Goal: Communication & Community: Connect with others

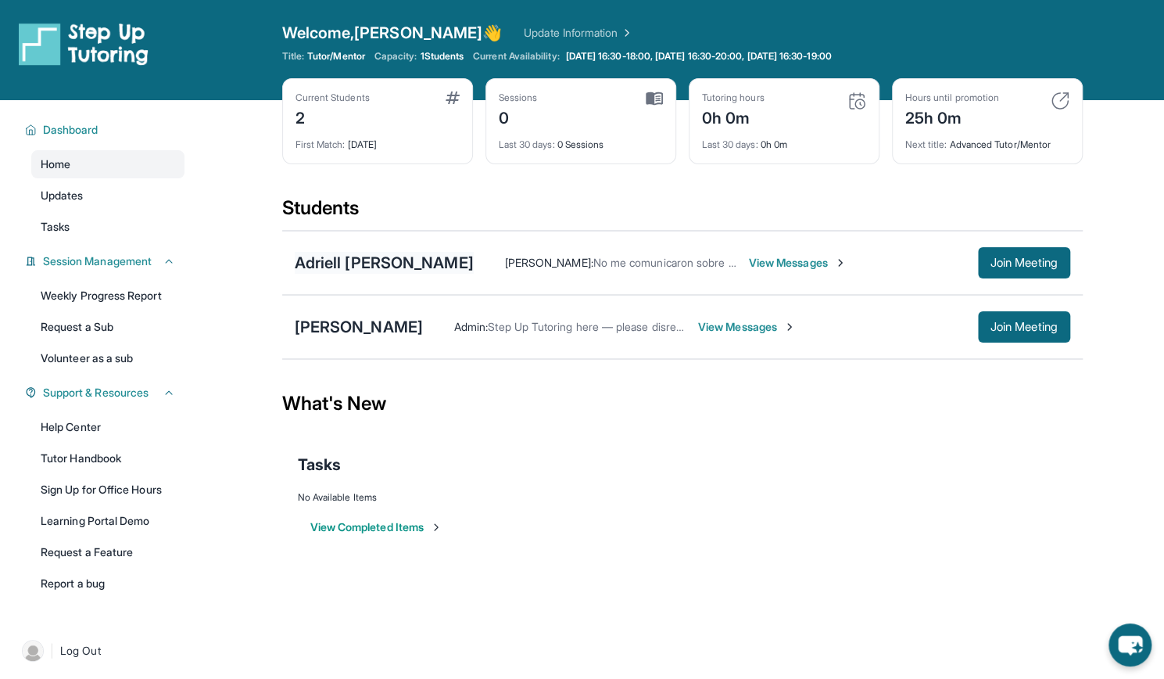
click at [410, 271] on div "Adriell [PERSON_NAME]" at bounding box center [384, 263] width 179 height 22
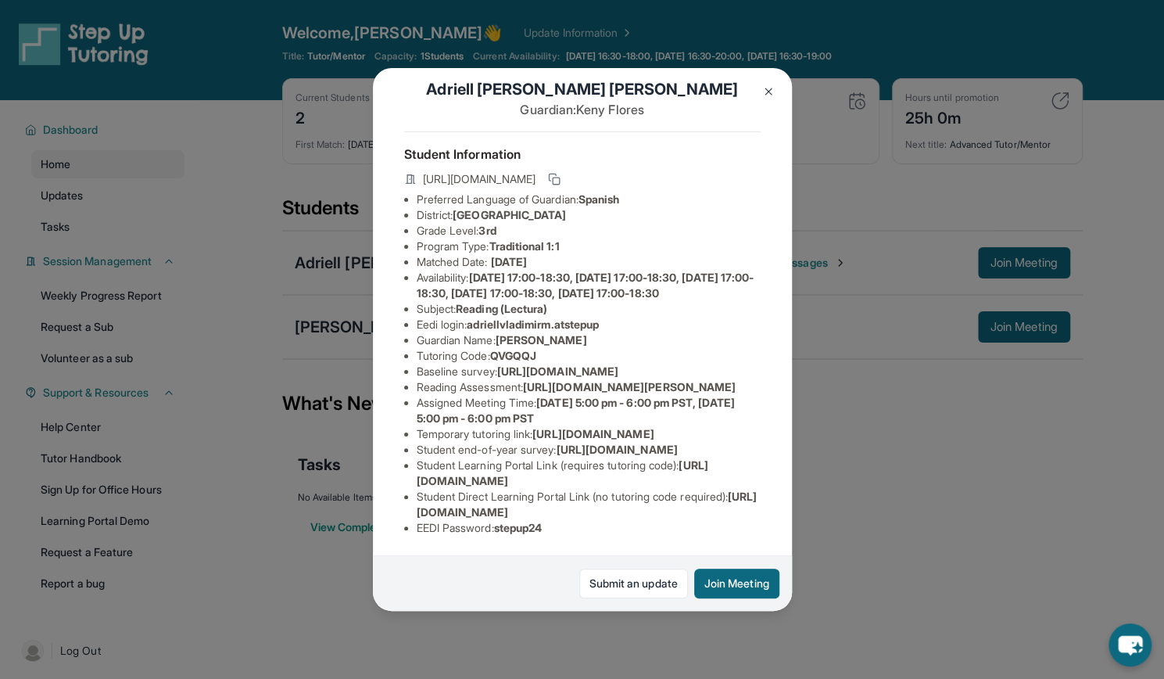
scroll to position [68, 377]
drag, startPoint x: 531, startPoint y: 417, endPoint x: 514, endPoint y: 445, distance: 33.0
click at [514, 445] on div "Adriell [PERSON_NAME] Guardian: [PERSON_NAME] Student Information [URL][DOMAIN_…" at bounding box center [582, 339] width 419 height 543
copy span "[URL][DOMAIN_NAME][PERSON_NAME]"
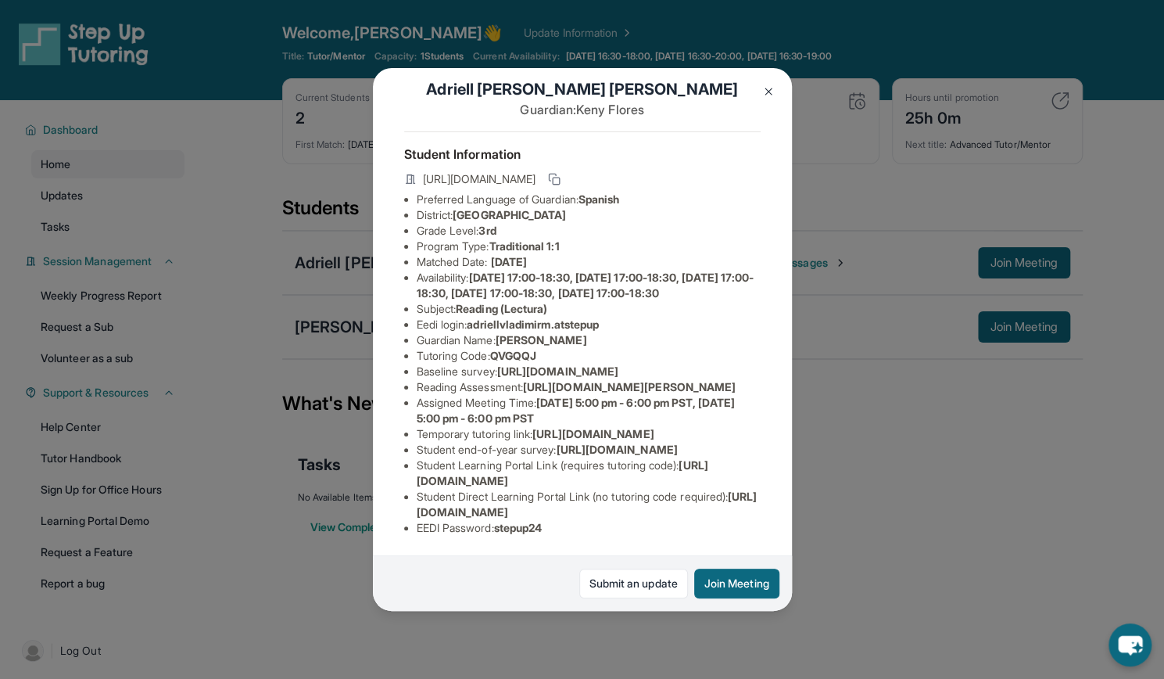
drag, startPoint x: 619, startPoint y: 365, endPoint x: 419, endPoint y: 353, distance: 200.5
click at [419, 364] on li "Baseline survey : [URL][DOMAIN_NAME]" at bounding box center [589, 372] width 344 height 16
copy span "[URL][DOMAIN_NAME]"
click at [887, 474] on div "Adriell [PERSON_NAME] Guardian: [PERSON_NAME] Student Information [URL][DOMAIN_…" at bounding box center [582, 339] width 1164 height 679
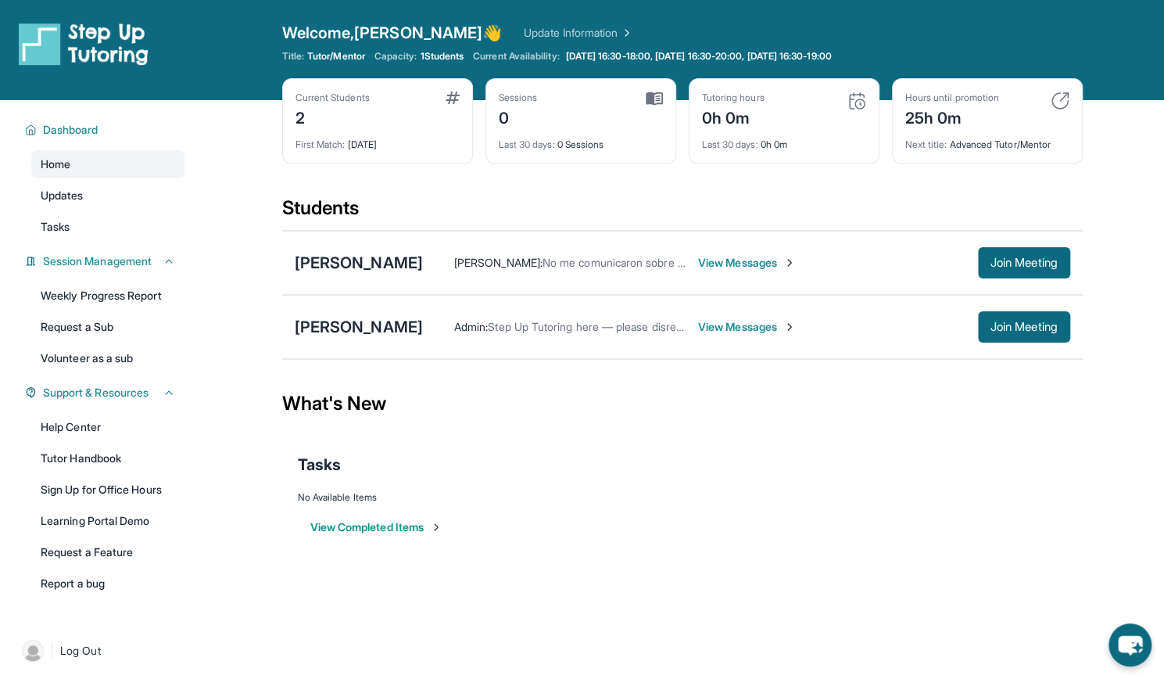
click at [855, 102] on img at bounding box center [857, 100] width 19 height 19
click at [724, 114] on div "0h 0m" at bounding box center [733, 116] width 63 height 25
click at [856, 100] on img at bounding box center [857, 100] width 19 height 19
click at [770, 140] on div "Last 30 days : 0h 0m" at bounding box center [784, 140] width 164 height 22
click at [649, 93] on img at bounding box center [654, 98] width 17 height 14
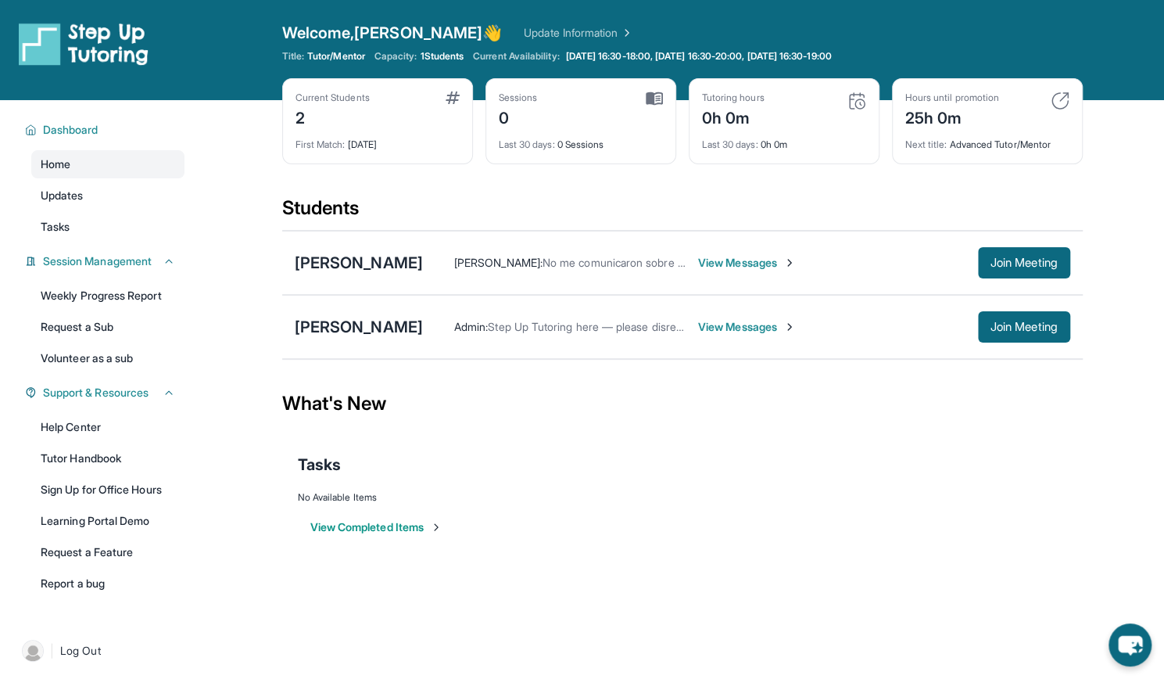
click at [796, 262] on span "View Messages" at bounding box center [747, 263] width 98 height 16
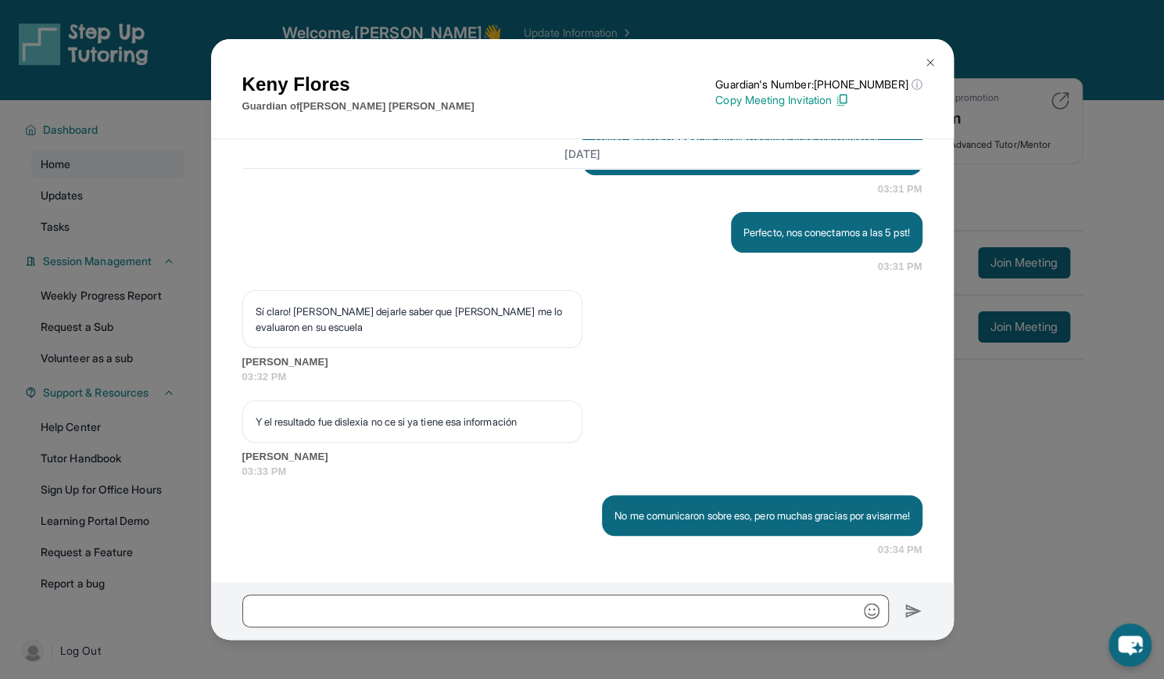
scroll to position [3244, 0]
click at [927, 56] on img at bounding box center [930, 62] width 13 height 13
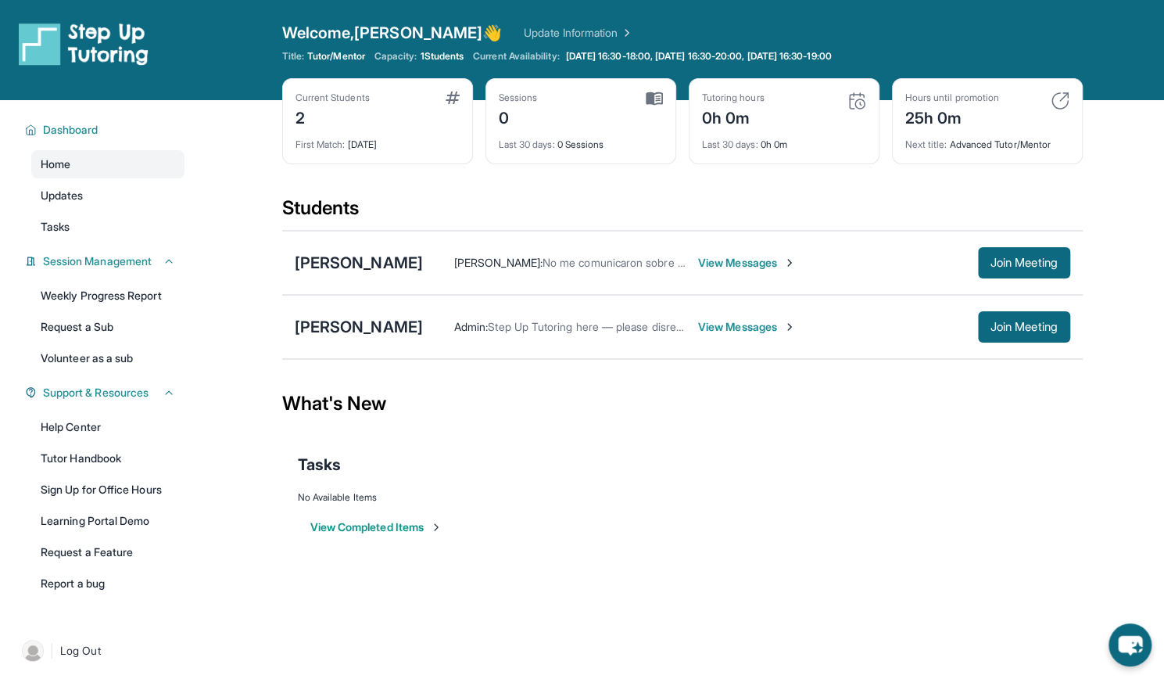
click at [698, 329] on span "View Messages" at bounding box center [747, 327] width 98 height 16
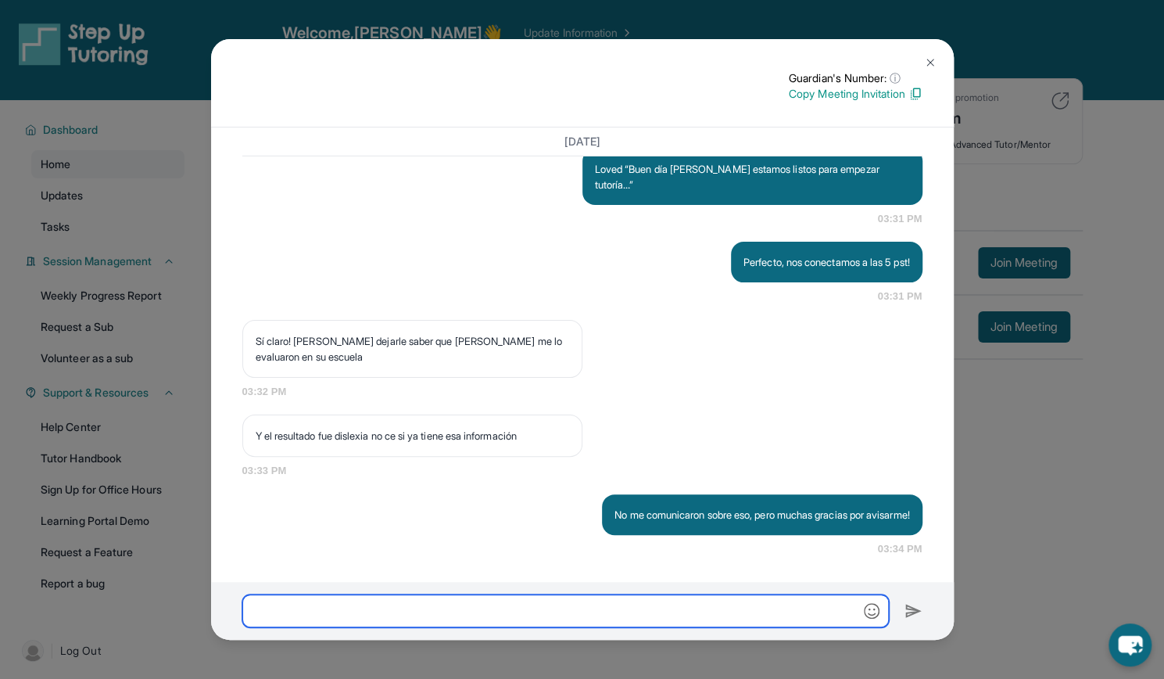
click at [498, 611] on input "text" at bounding box center [565, 610] width 647 height 33
type input "**********"
drag, startPoint x: 360, startPoint y: 606, endPoint x: 249, endPoint y: 605, distance: 111.1
click at [249, 605] on input "**********" at bounding box center [565, 610] width 647 height 33
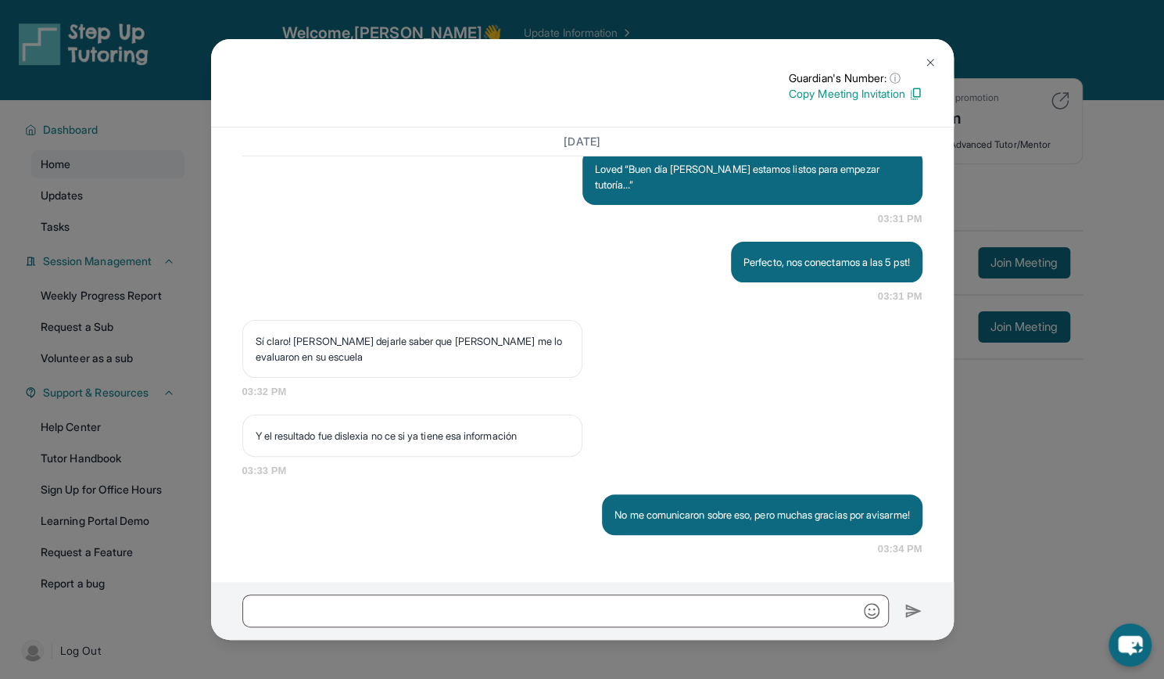
click at [932, 63] on img at bounding box center [930, 62] width 13 height 13
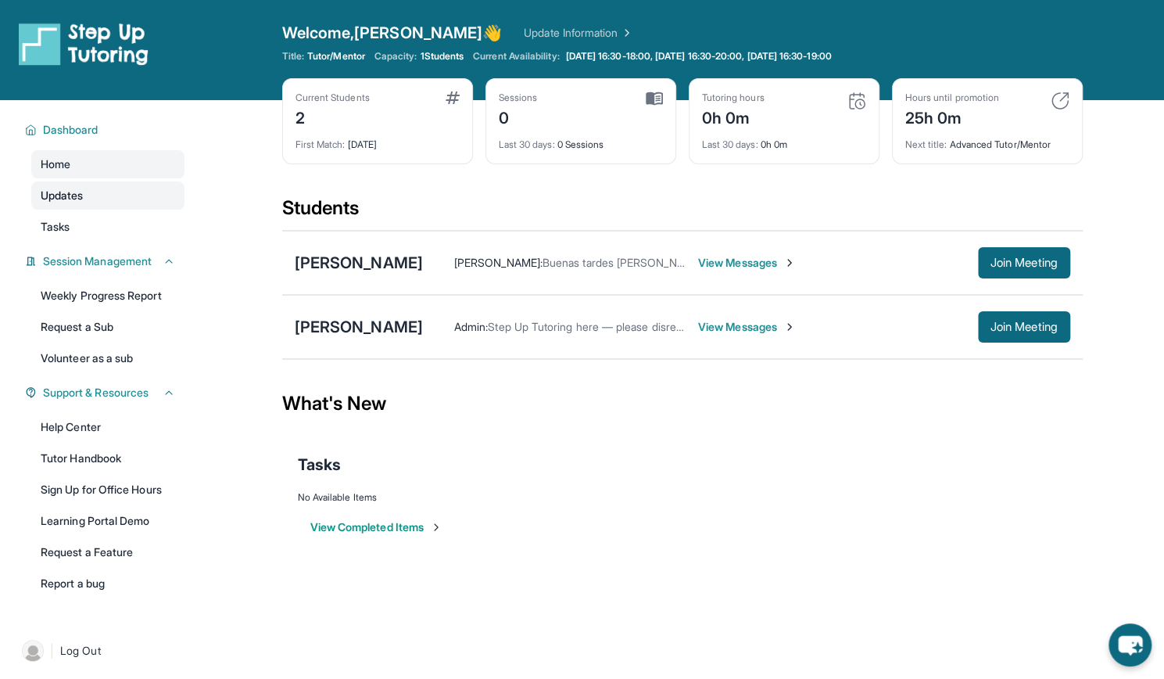
click at [122, 201] on link "Updates" at bounding box center [107, 195] width 153 height 28
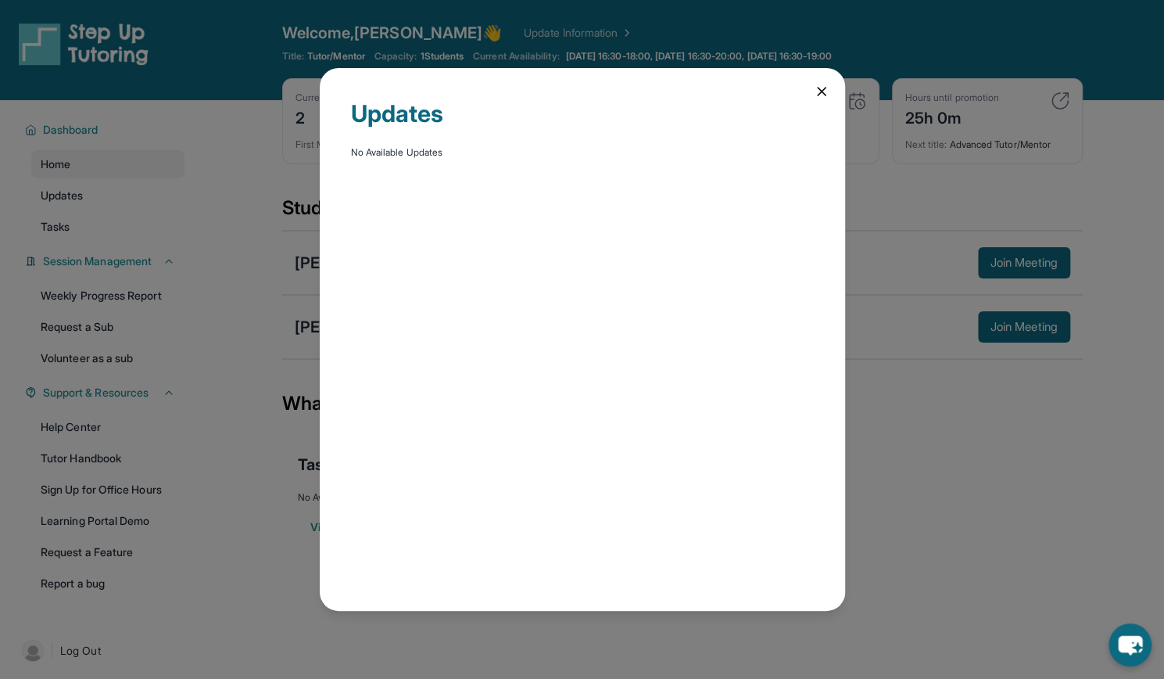
click at [820, 86] on icon at bounding box center [822, 92] width 16 height 16
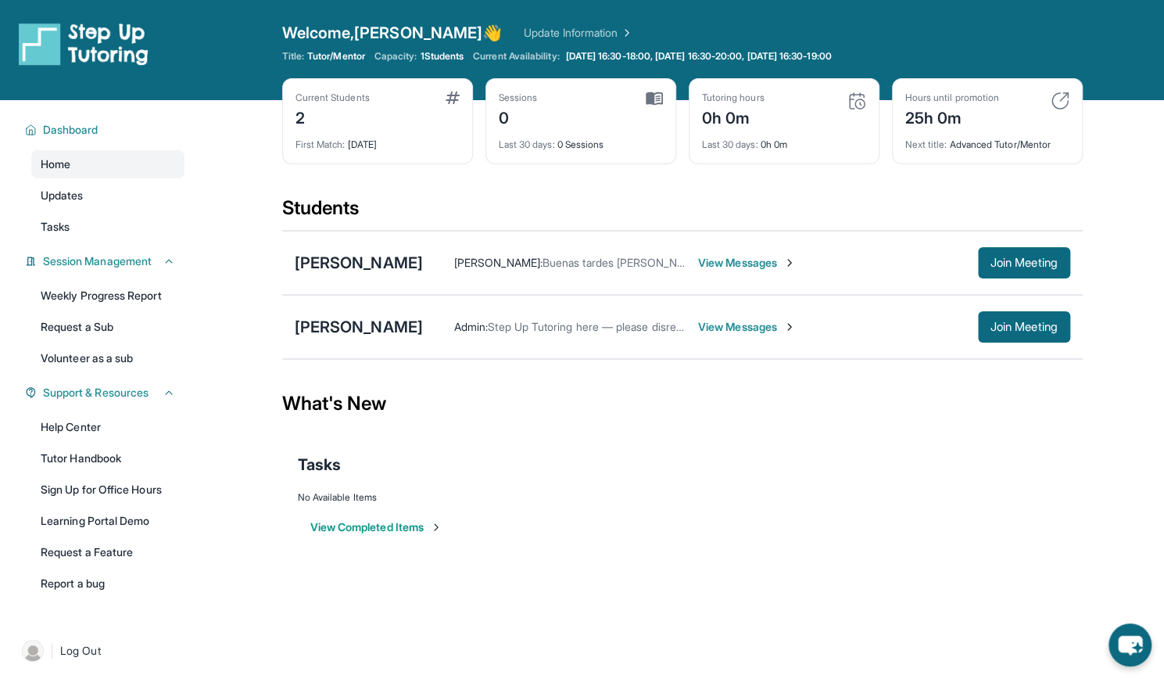
click at [698, 325] on span "View Messages" at bounding box center [747, 327] width 98 height 16
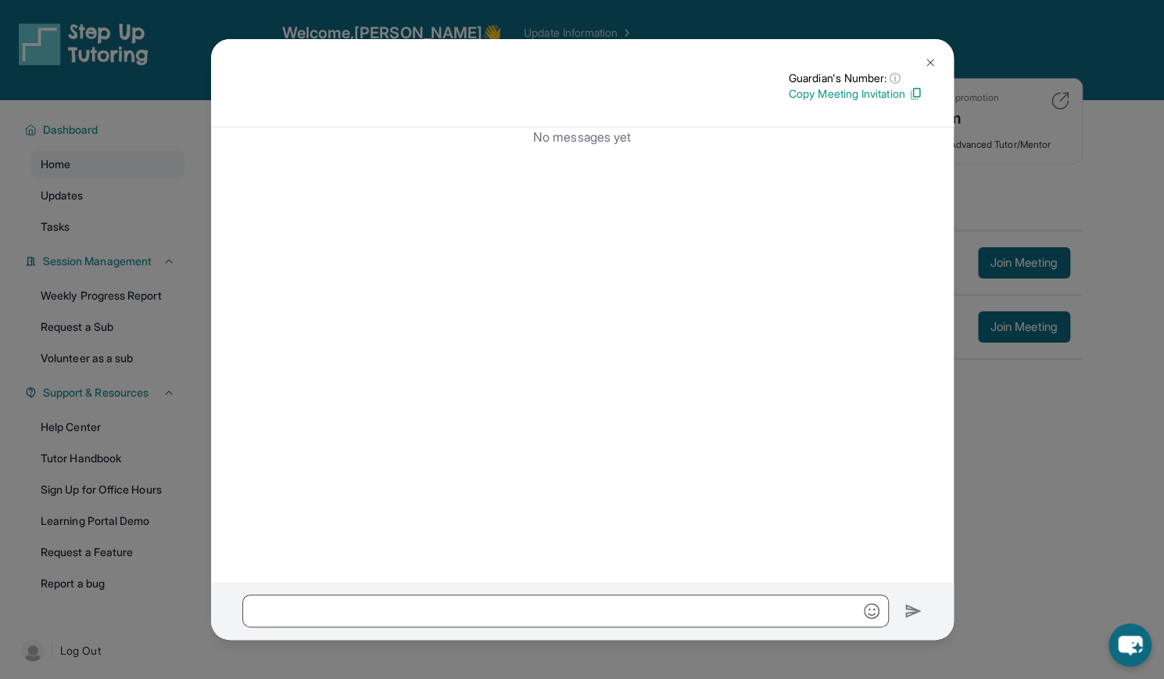
click at [937, 56] on button at bounding box center [930, 62] width 31 height 31
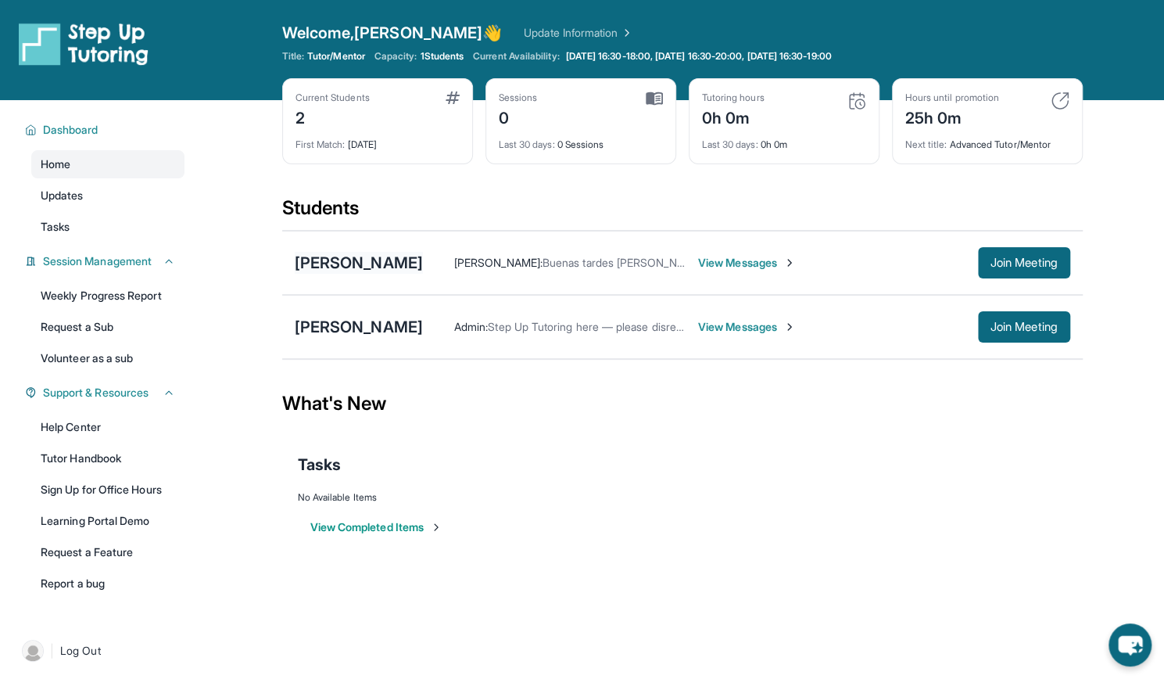
click at [423, 264] on div "Adriell [PERSON_NAME]" at bounding box center [359, 263] width 128 height 22
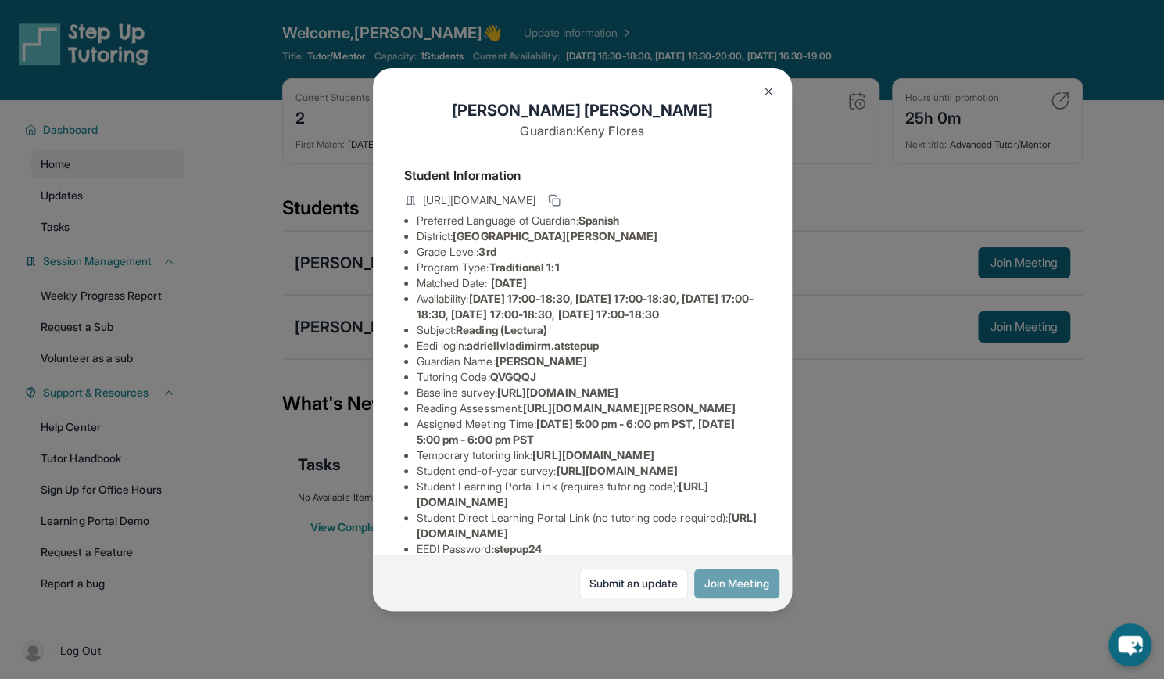
click at [726, 577] on button "Join Meeting" at bounding box center [736, 584] width 85 height 30
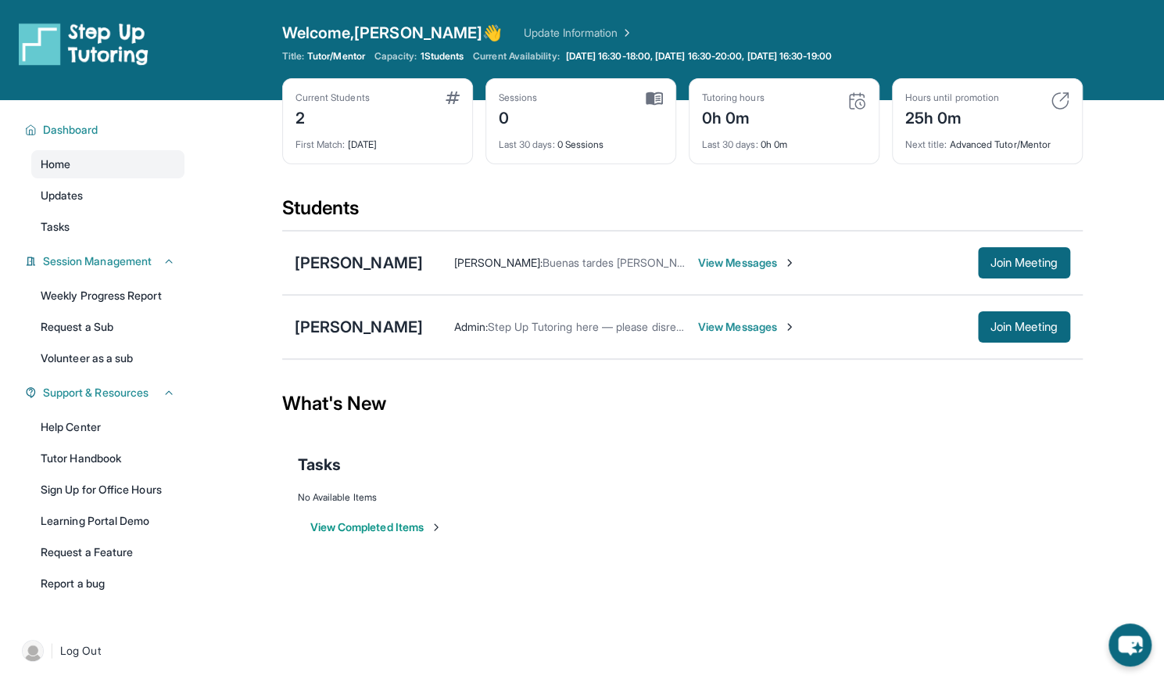
click at [796, 262] on span "View Messages" at bounding box center [747, 263] width 98 height 16
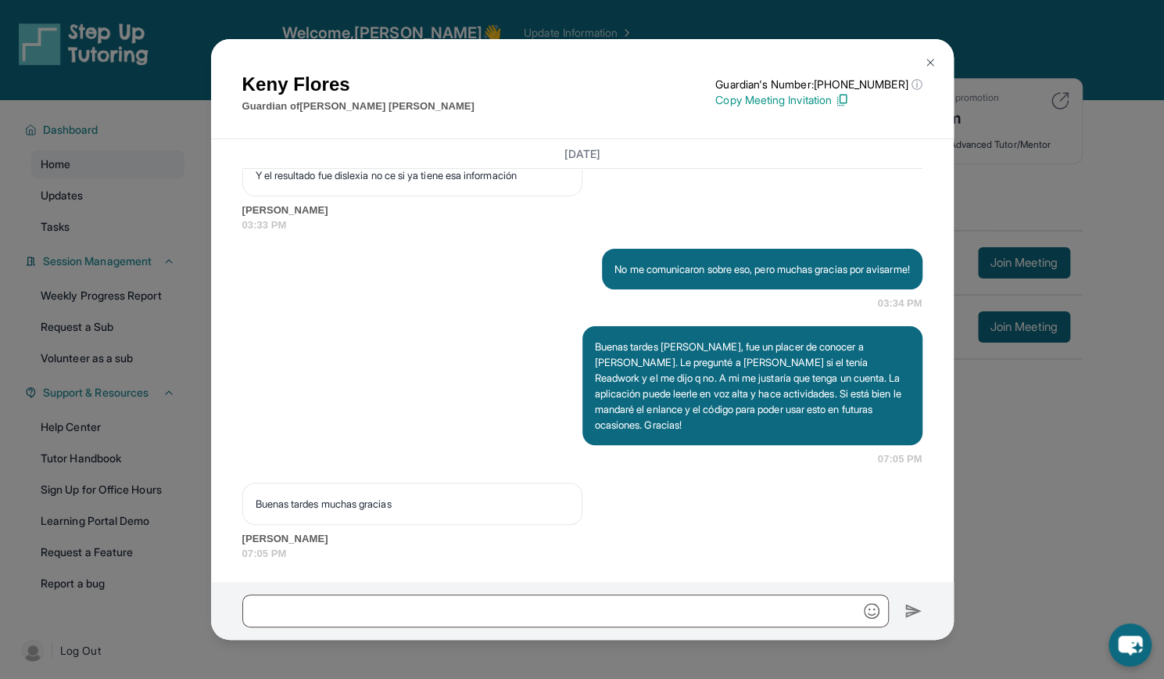
scroll to position [3478, 0]
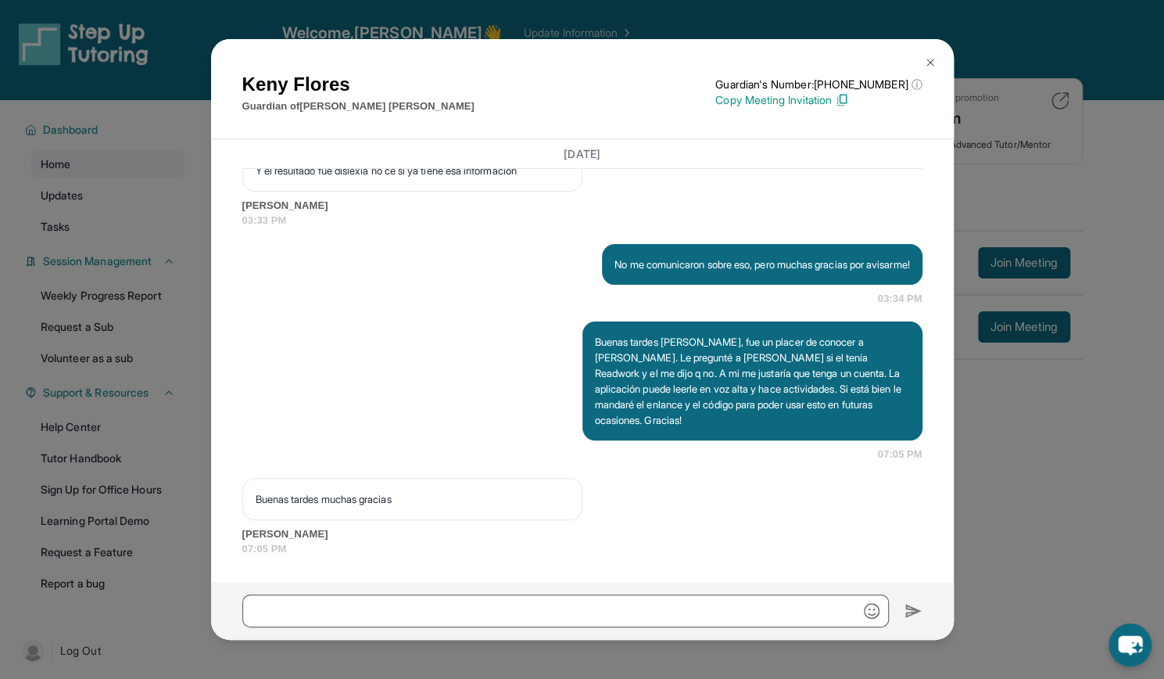
click at [932, 54] on button at bounding box center [930, 62] width 31 height 31
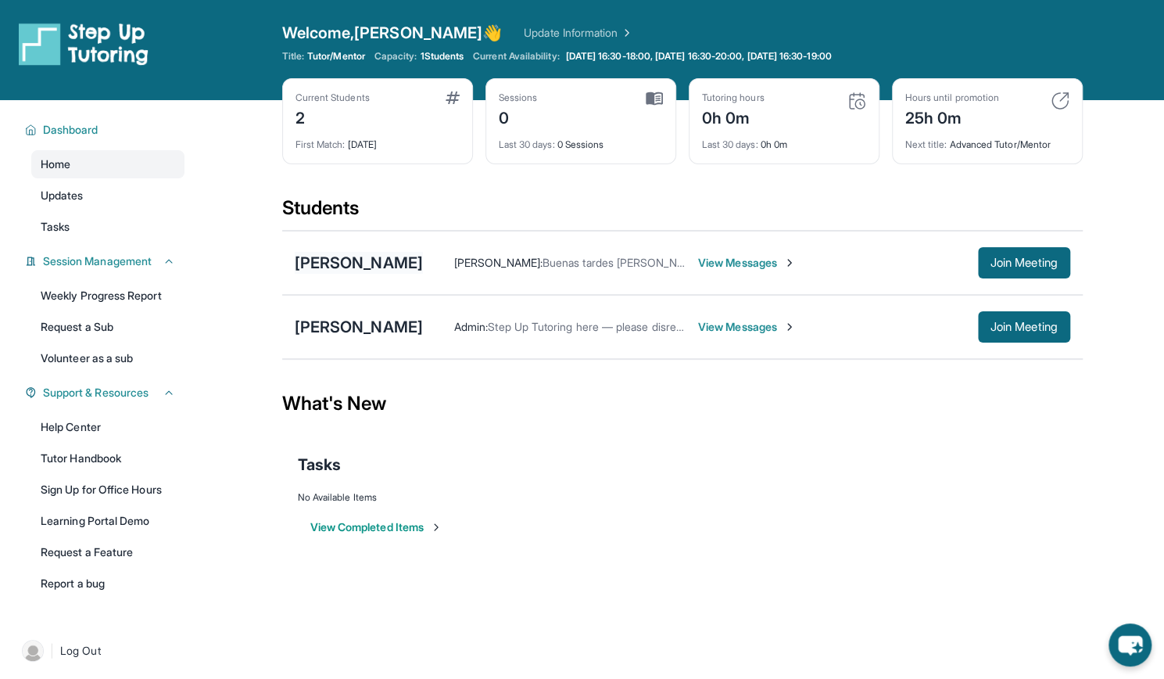
click at [423, 270] on div "Adriell [PERSON_NAME]" at bounding box center [359, 263] width 128 height 22
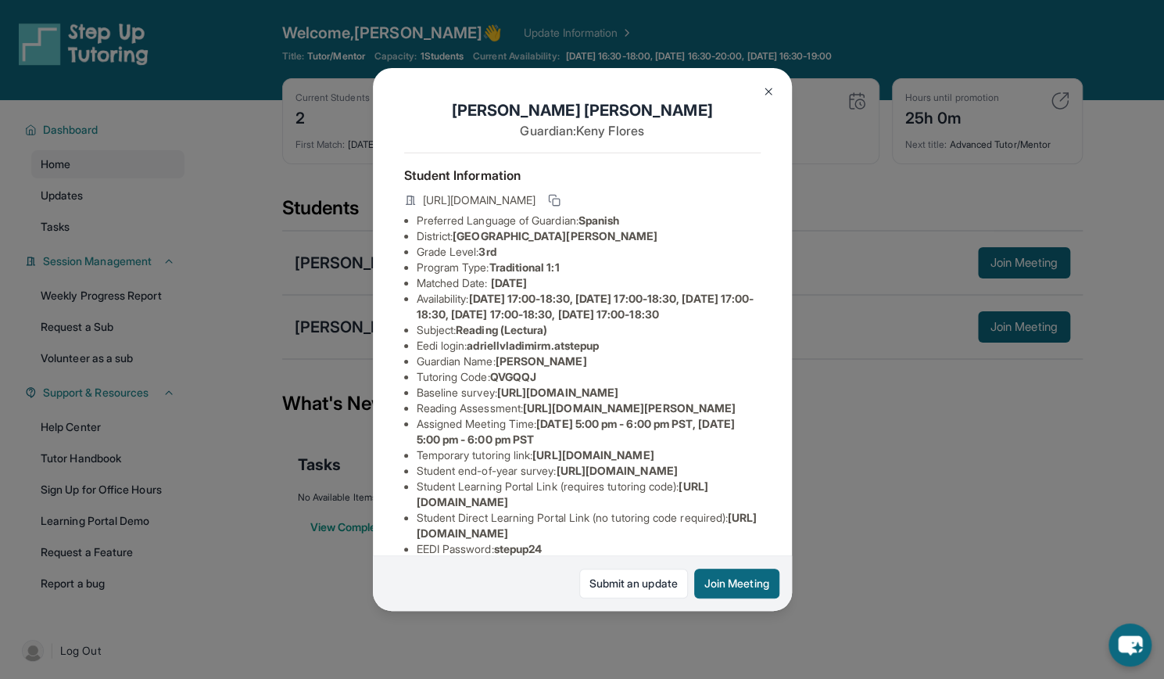
scroll to position [232, 0]
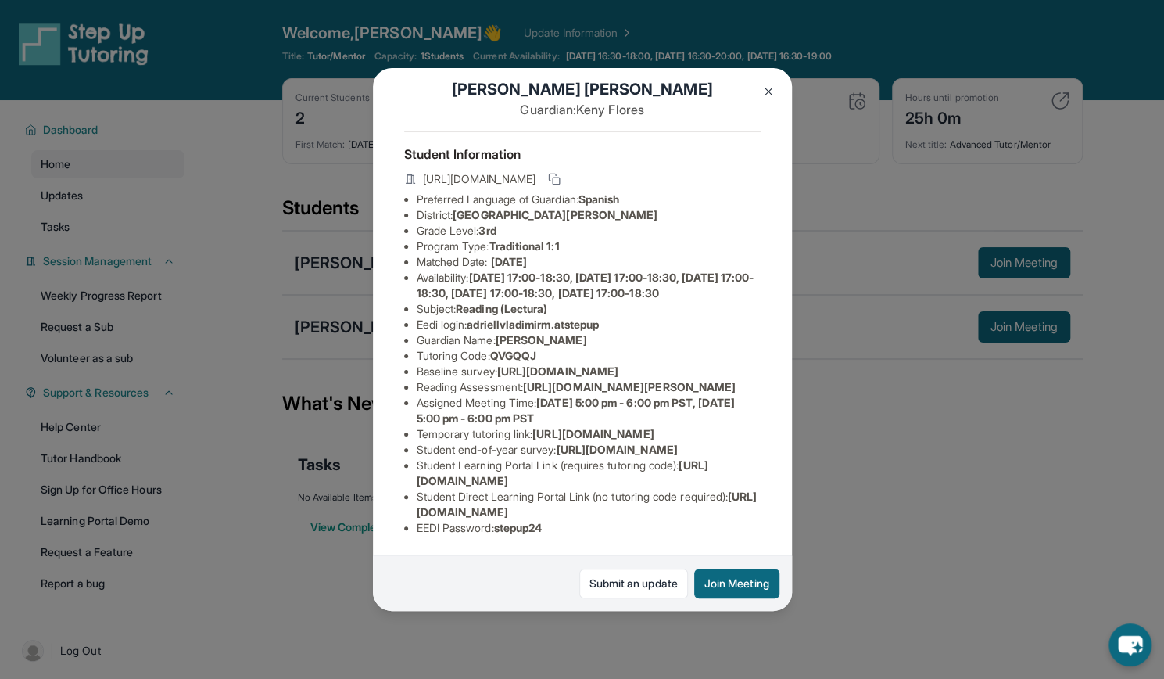
click at [763, 94] on img at bounding box center [768, 91] width 13 height 13
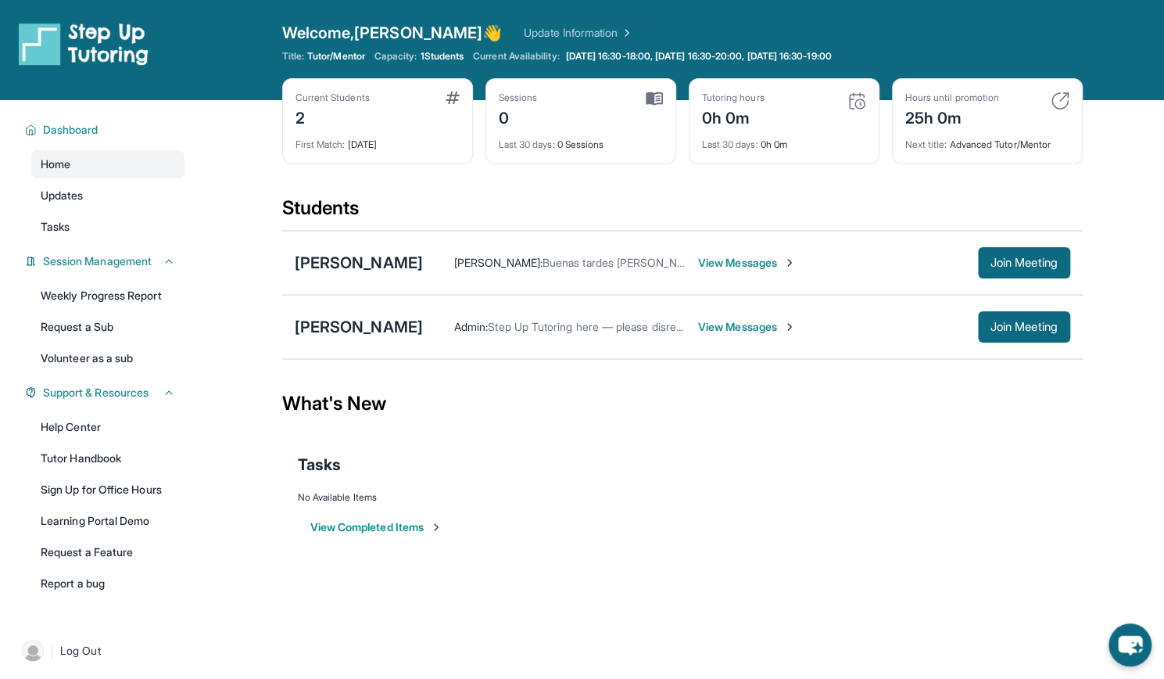
click at [796, 257] on span "View Messages" at bounding box center [747, 263] width 98 height 16
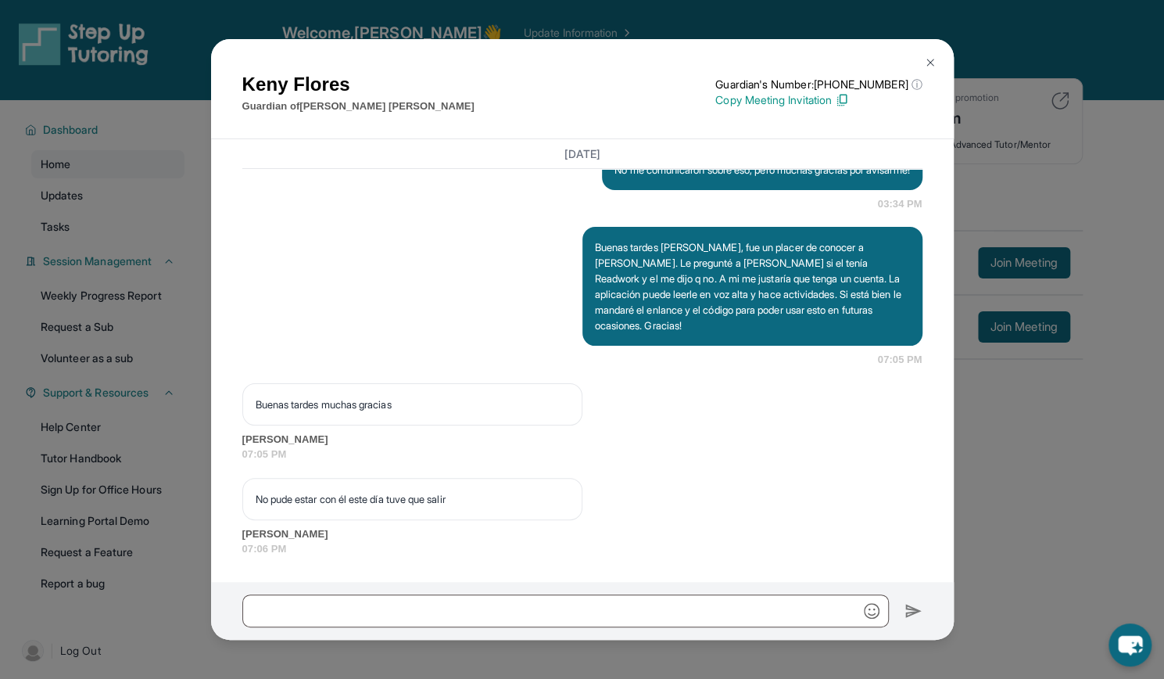
scroll to position [3572, 0]
click at [932, 59] on img at bounding box center [930, 62] width 13 height 13
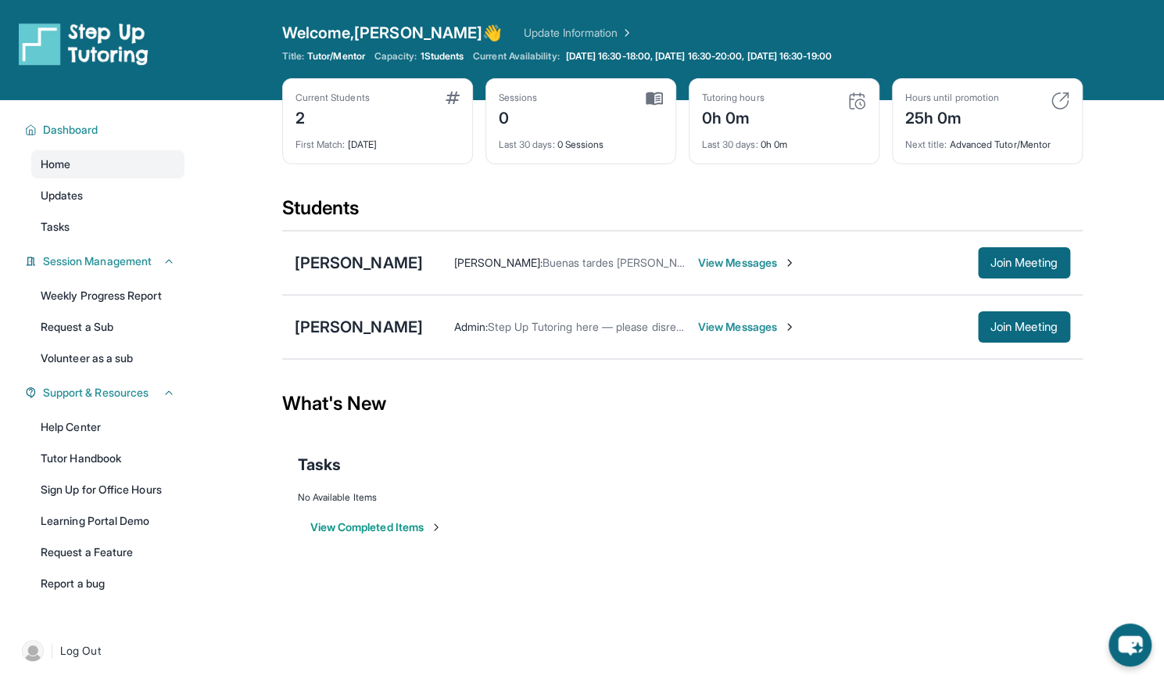
click at [447, 57] on span "1 Students" at bounding box center [442, 56] width 44 height 13
click at [449, 98] on img at bounding box center [453, 97] width 14 height 13
click at [529, 28] on link "Update Information" at bounding box center [578, 33] width 109 height 16
click at [651, 57] on span "[DATE] 16:30-18:00, [DATE] 16:30-20:00, [DATE] 16:30-19:00" at bounding box center [699, 56] width 266 height 13
click at [796, 257] on span "View Messages" at bounding box center [747, 263] width 98 height 16
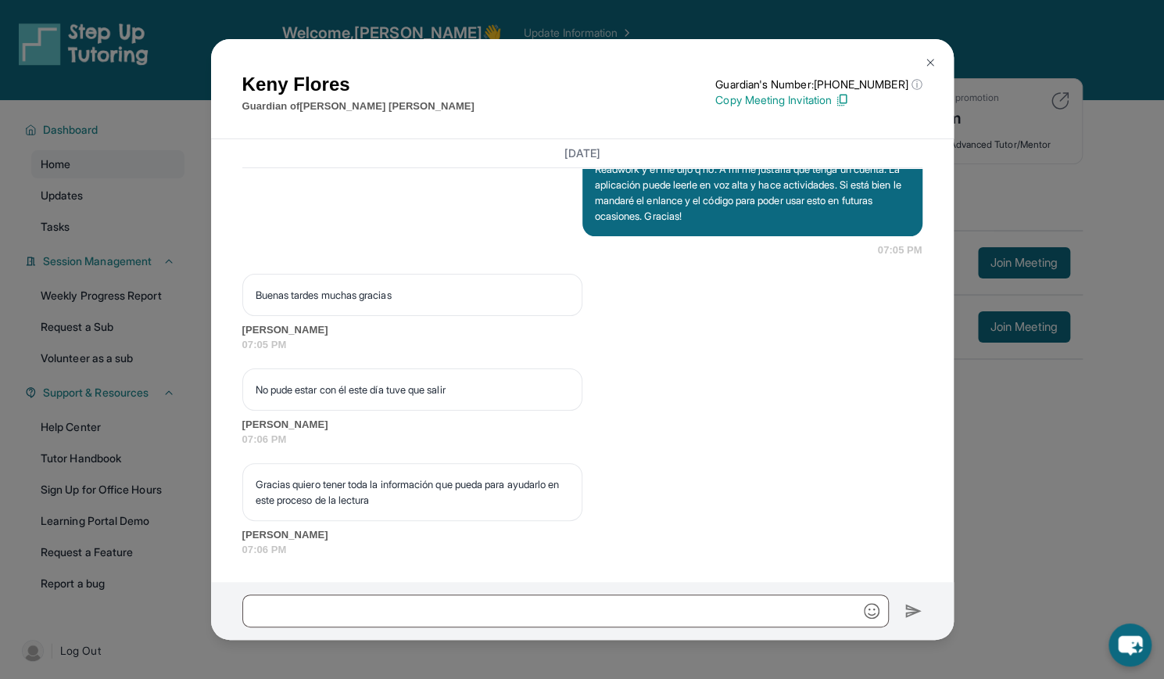
scroll to position [3682, 0]
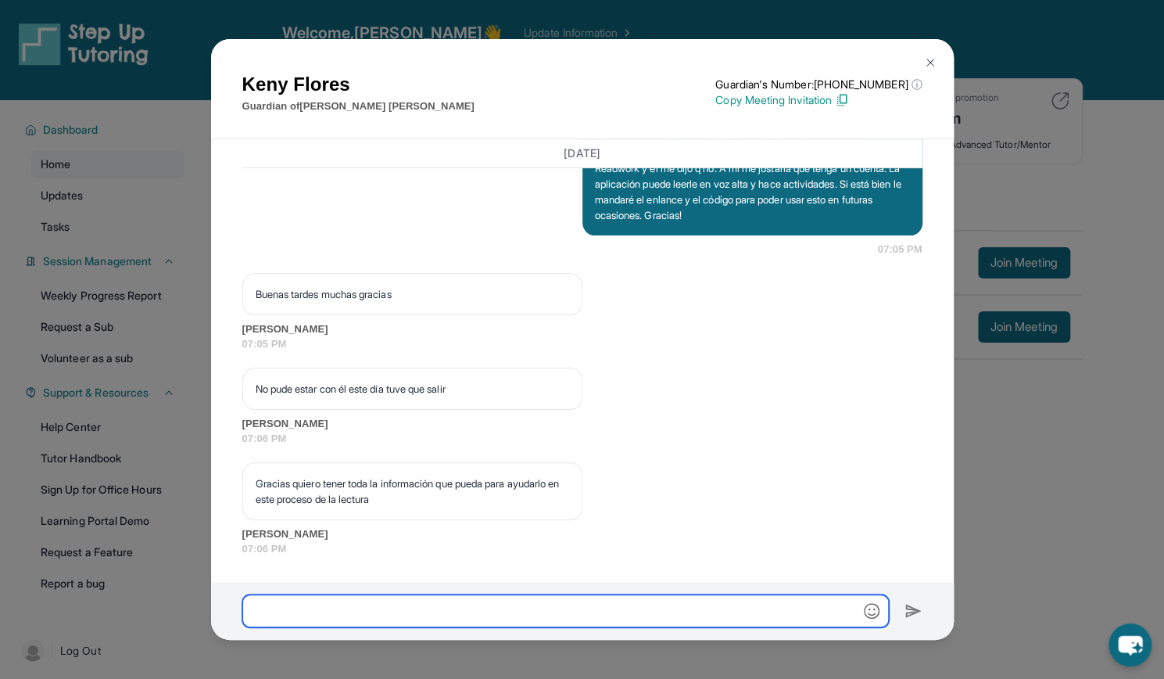
click at [515, 612] on input "text" at bounding box center [565, 610] width 647 height 33
paste input "**********"
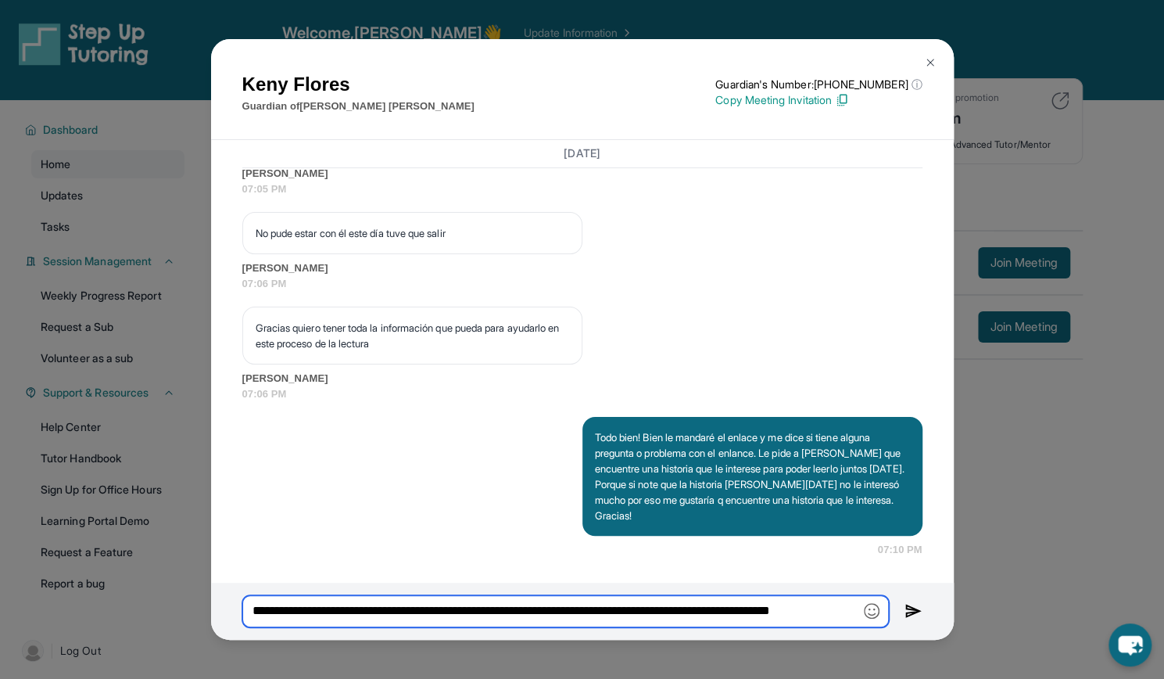
scroll to position [3838, 0]
click at [423, 615] on input "**********" at bounding box center [565, 611] width 647 height 32
drag, startPoint x: 425, startPoint y: 611, endPoint x: 741, endPoint y: 618, distance: 316.0
click at [741, 618] on input "**********" at bounding box center [565, 611] width 647 height 32
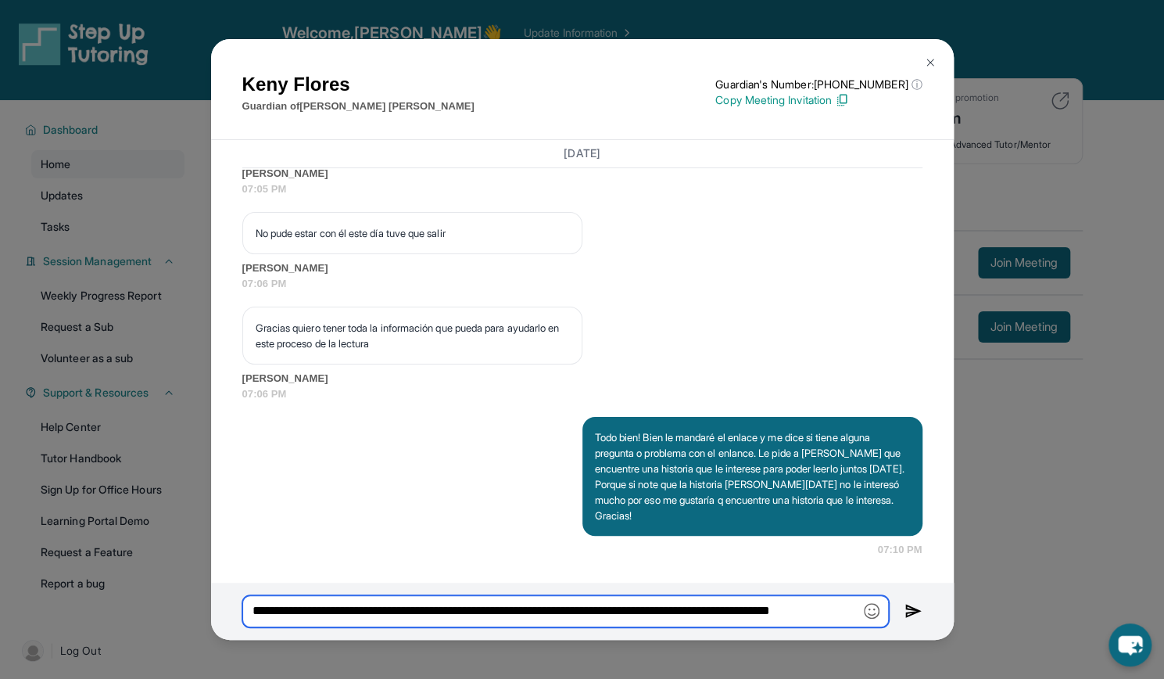
scroll to position [0, 0]
paste input "**********"
click at [809, 612] on input "**********" at bounding box center [565, 611] width 647 height 32
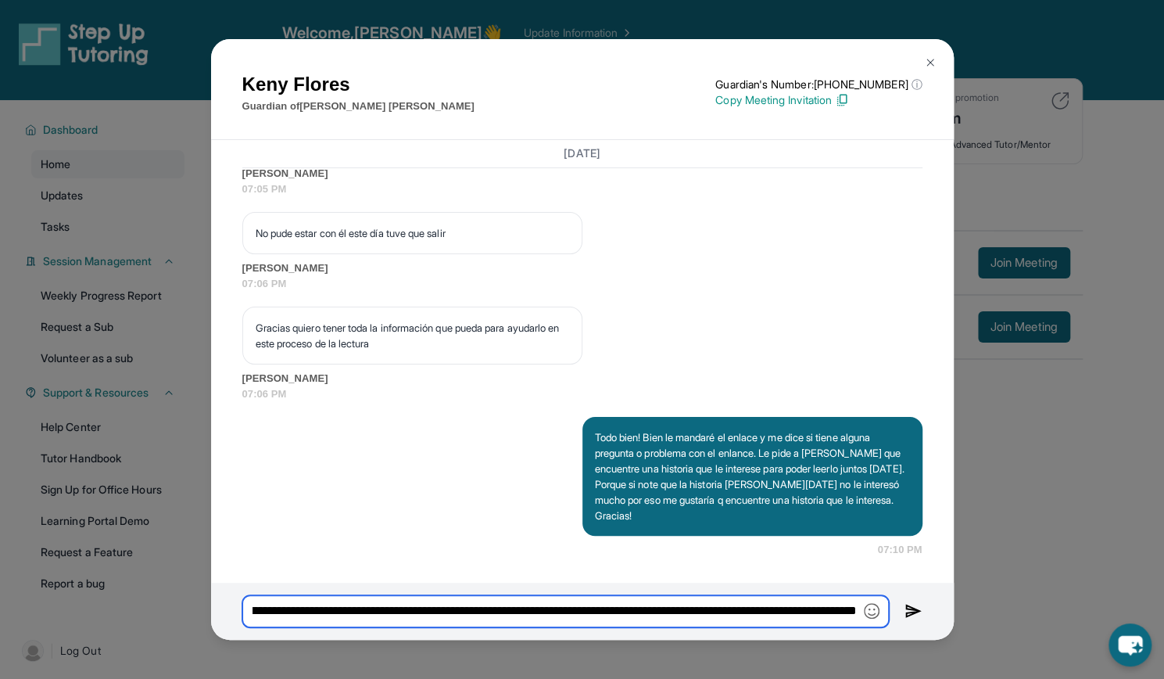
drag, startPoint x: 734, startPoint y: 614, endPoint x: 807, endPoint y: 613, distance: 72.7
click at [807, 613] on input "**********" at bounding box center [565, 611] width 647 height 32
type input "**********"
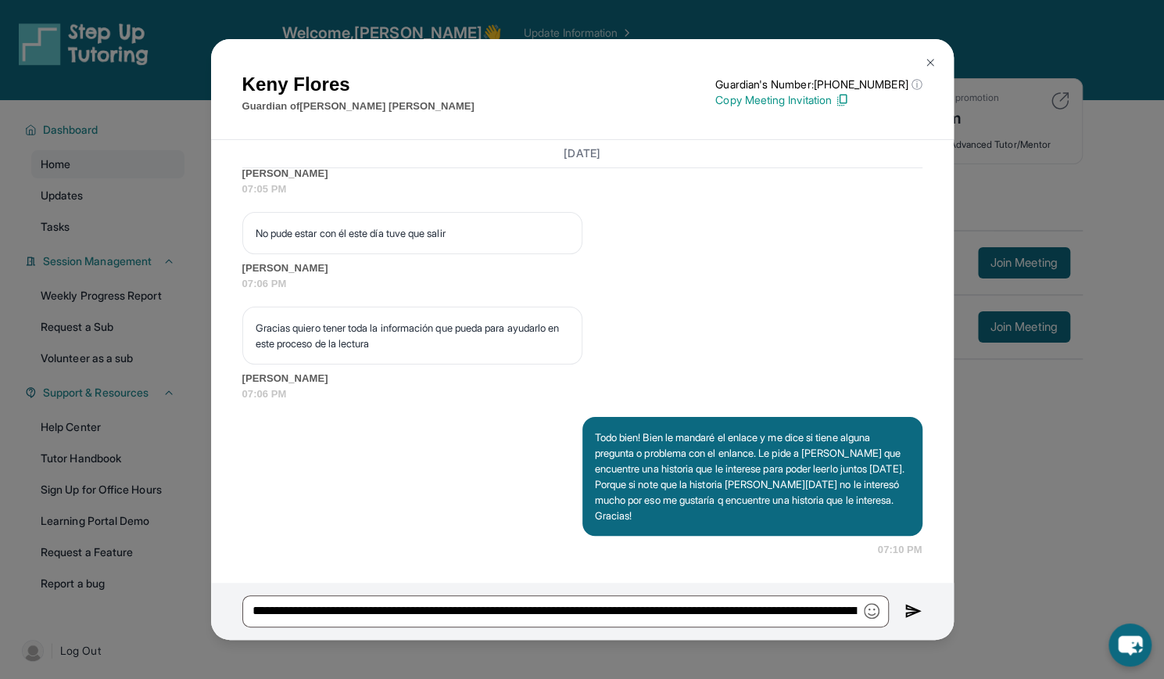
click at [905, 617] on img at bounding box center [914, 610] width 18 height 19
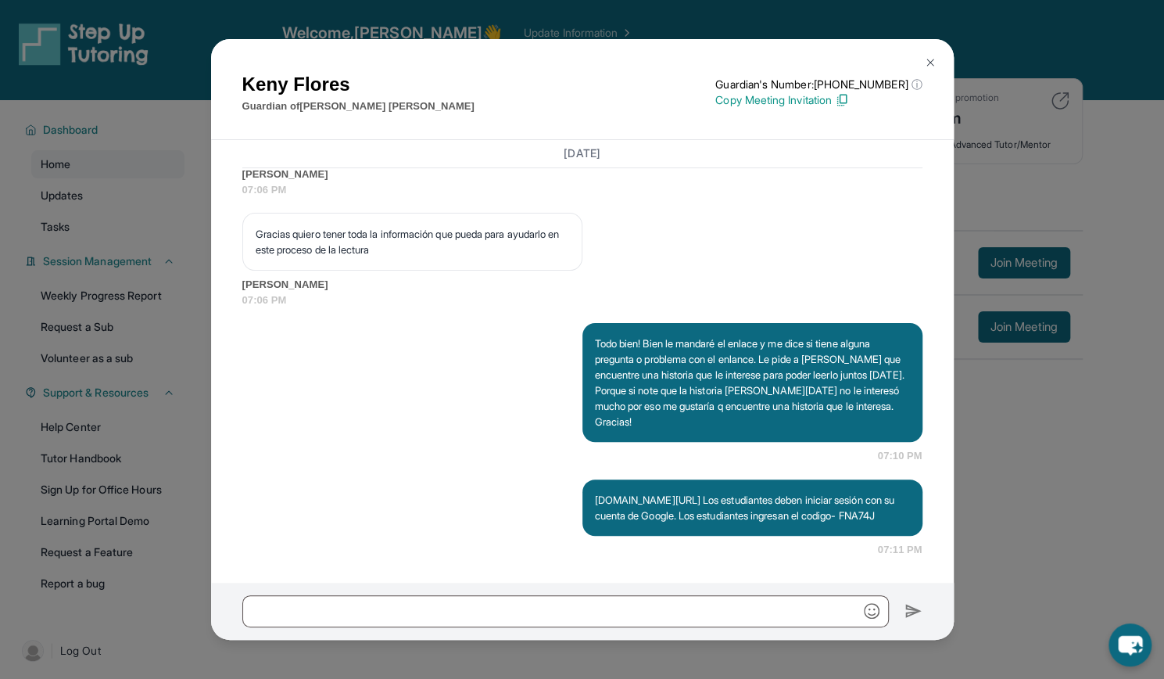
scroll to position [3948, 0]
click at [924, 59] on img at bounding box center [930, 62] width 13 height 13
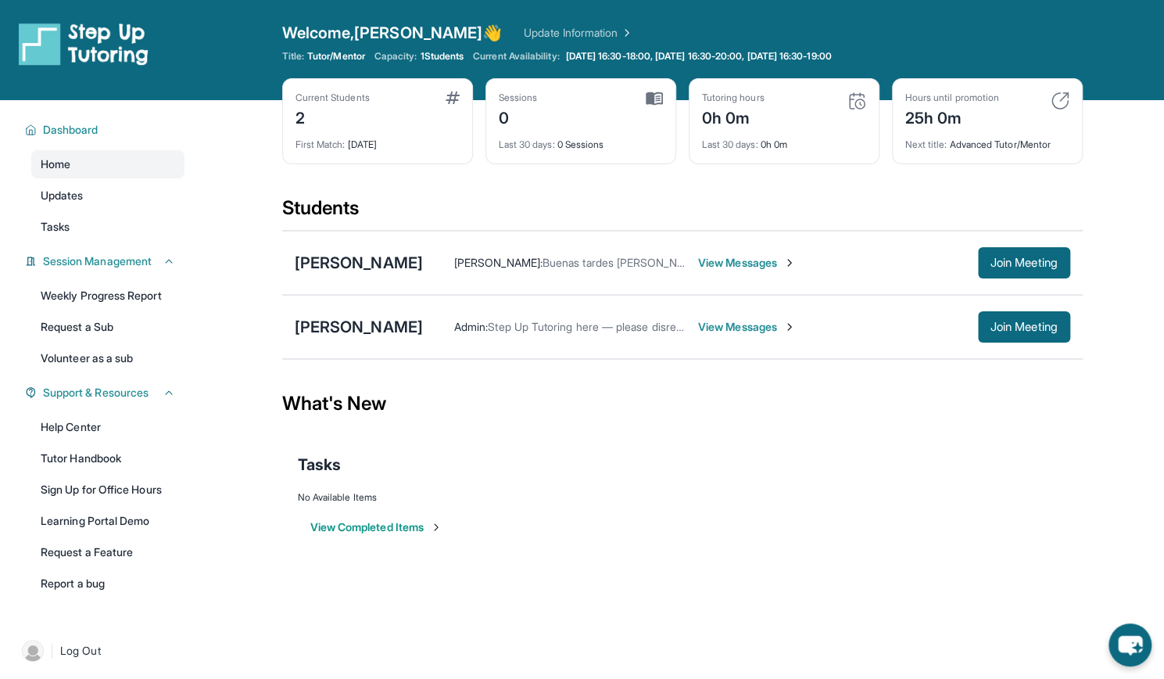
click at [712, 328] on span "View Messages" at bounding box center [747, 327] width 98 height 16
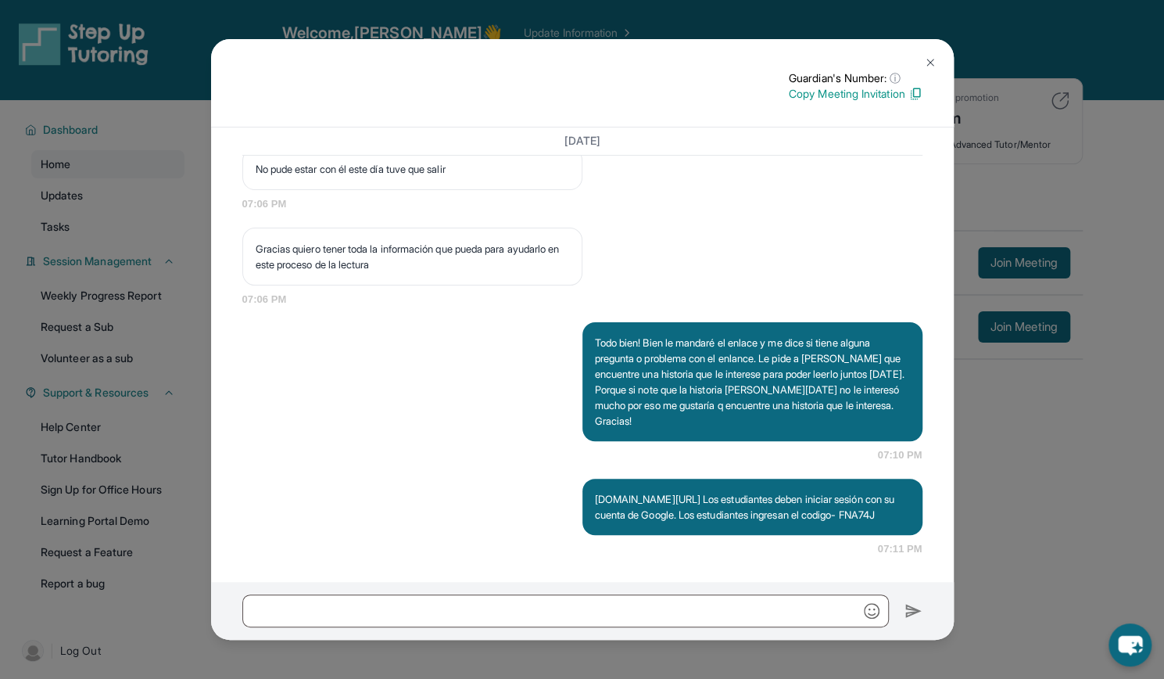
scroll to position [3691, 0]
click at [922, 62] on button at bounding box center [930, 62] width 31 height 31
